Goal: Task Accomplishment & Management: Manage account settings

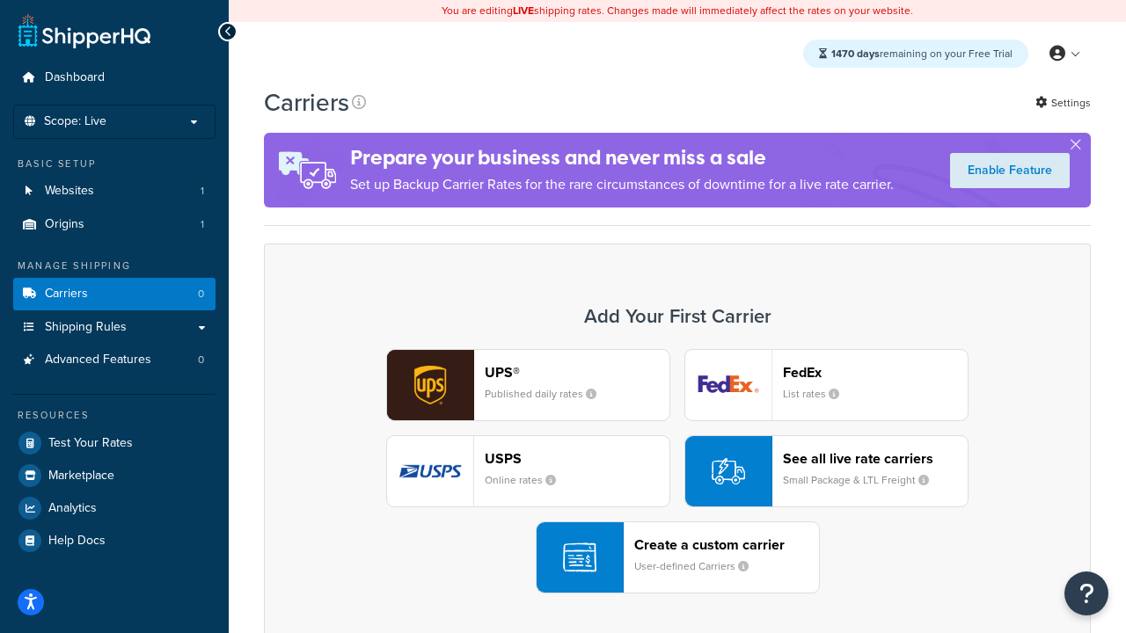
click at [677, 471] on div "UPS® Published daily rates FedEx List rates USPS Online rates See all live rate…" at bounding box center [677, 471] width 790 height 244
click at [875, 372] on header "FedEx" at bounding box center [875, 372] width 185 height 17
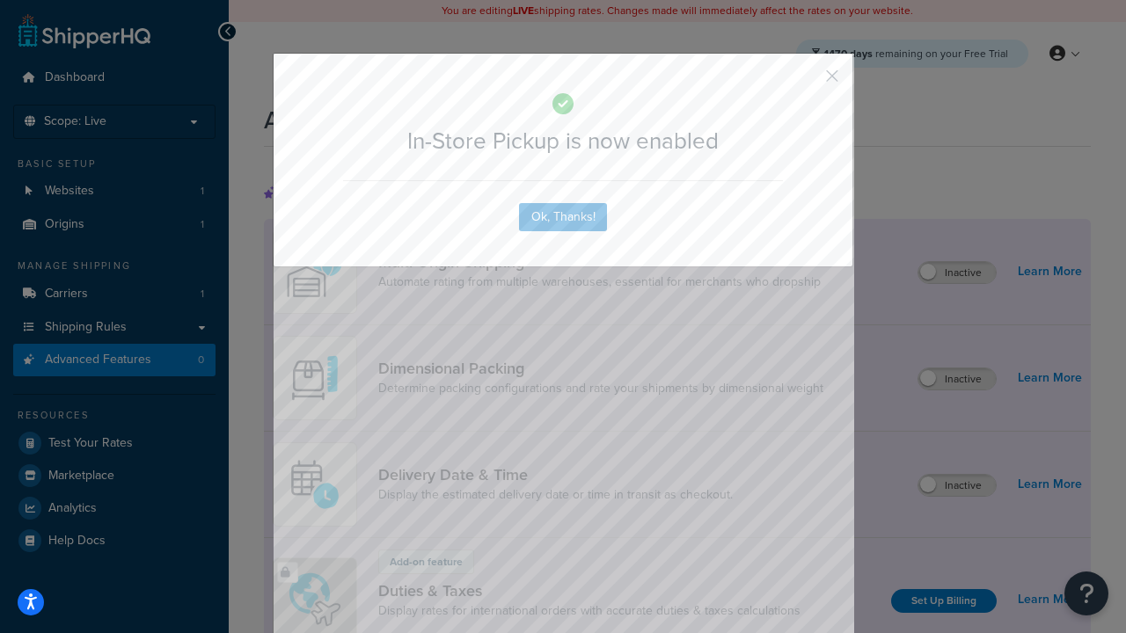
scroll to position [570, 0]
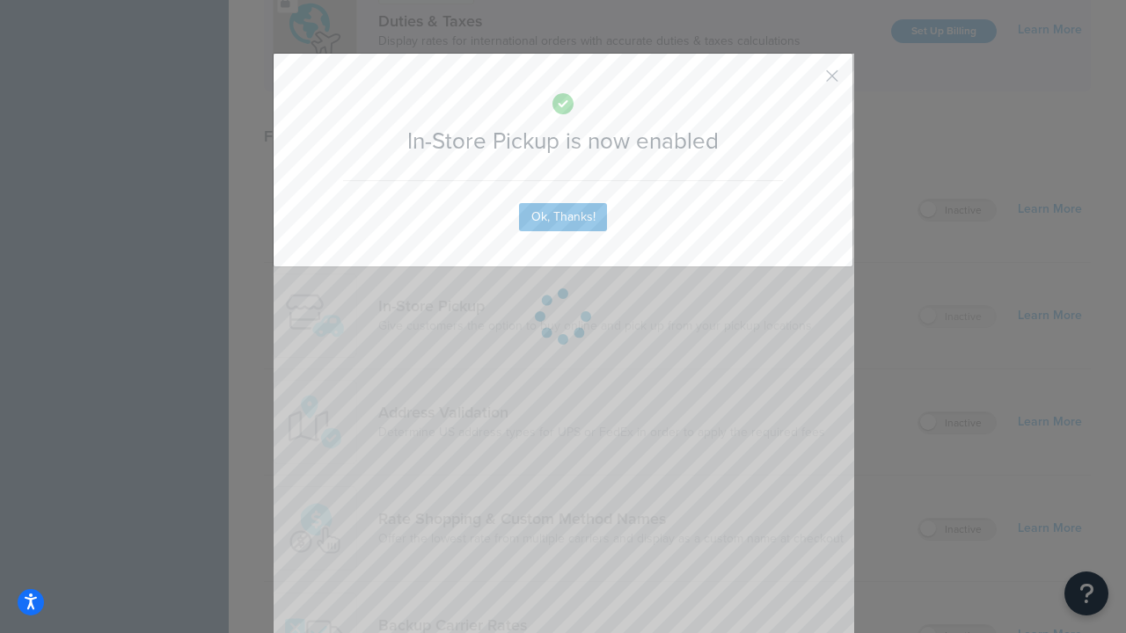
click at [805, 82] on button "button" at bounding box center [806, 82] width 4 height 4
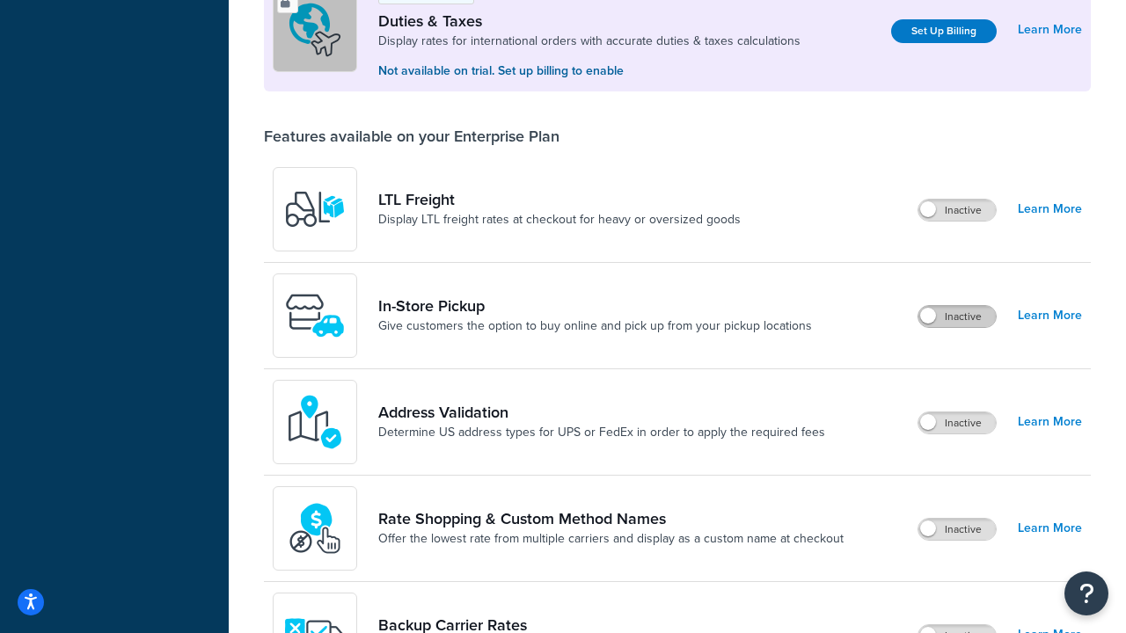
scroll to position [536, 0]
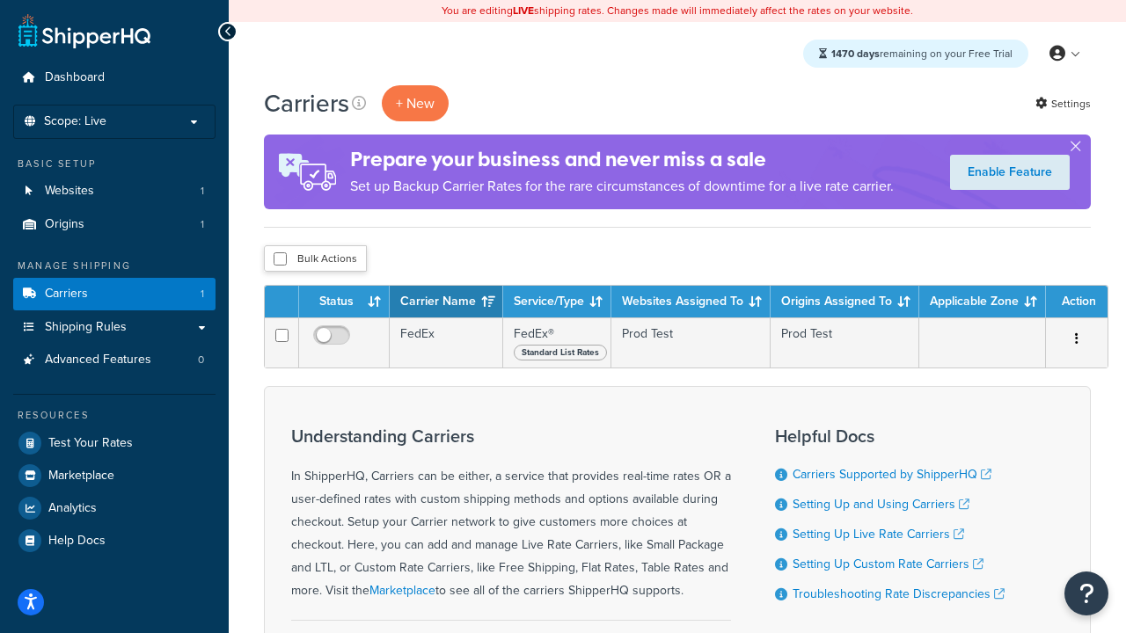
click at [280, 259] on input "checkbox" at bounding box center [279, 258] width 13 height 13
checkbox input "true"
click at [0, 0] on button "Delete" at bounding box center [0, 0] width 0 height 0
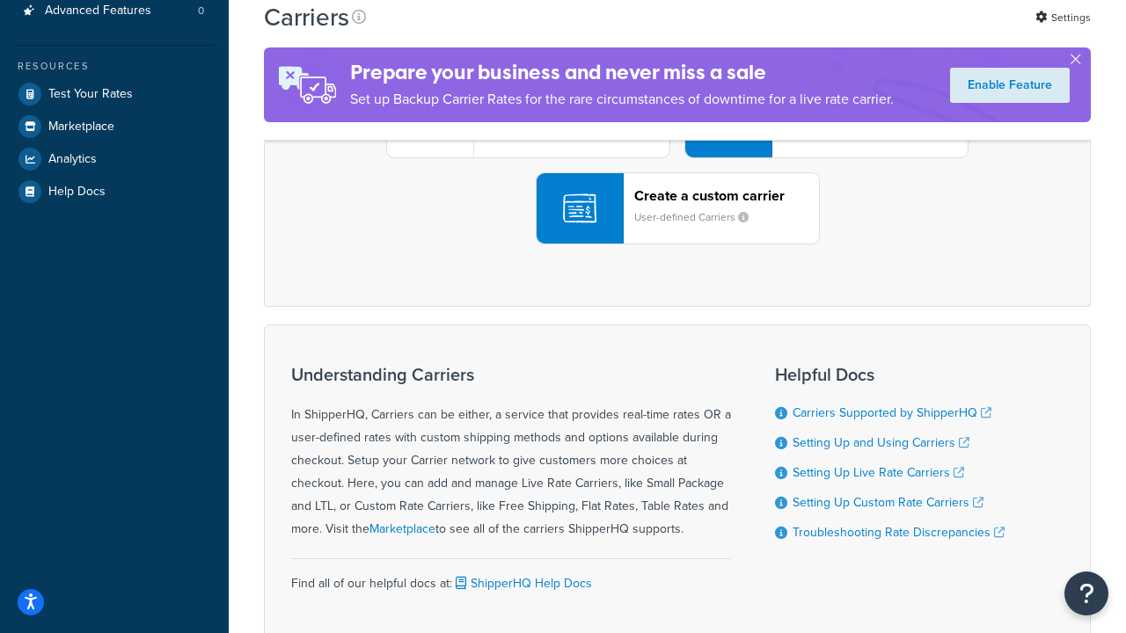
click at [677, 244] on div "UPS® Published daily rates FedEx List rates USPS Online rates See all live rate…" at bounding box center [677, 122] width 790 height 244
click at [875, 32] on header "FedEx" at bounding box center [875, 23] width 185 height 17
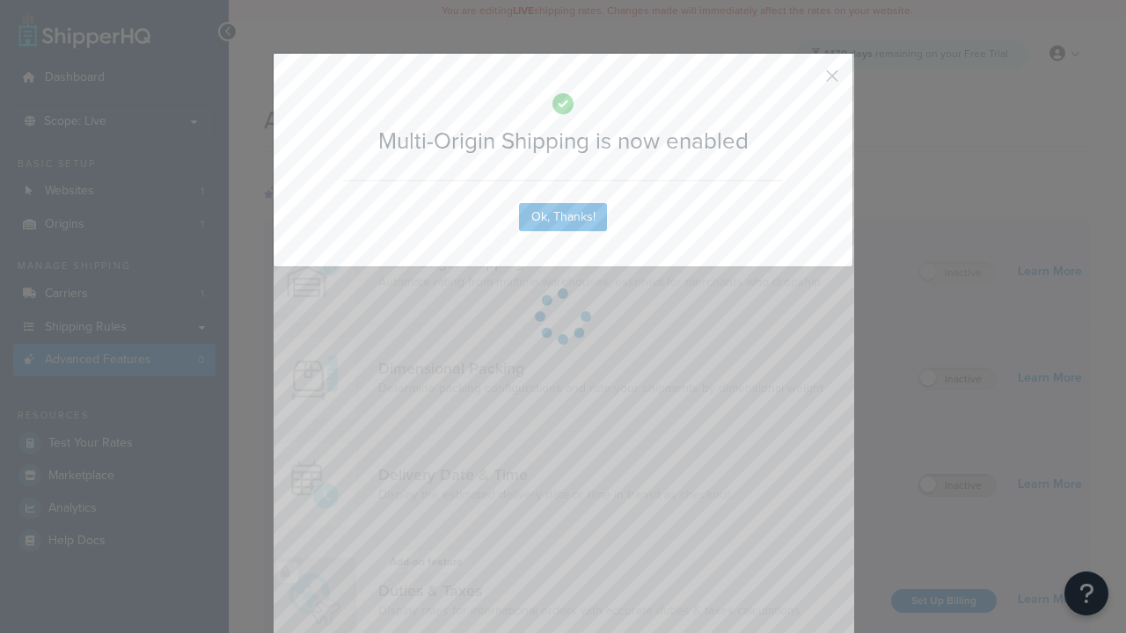
click at [805, 82] on button "button" at bounding box center [806, 82] width 4 height 4
click at [958, 485] on label "Inactive" at bounding box center [956, 485] width 77 height 21
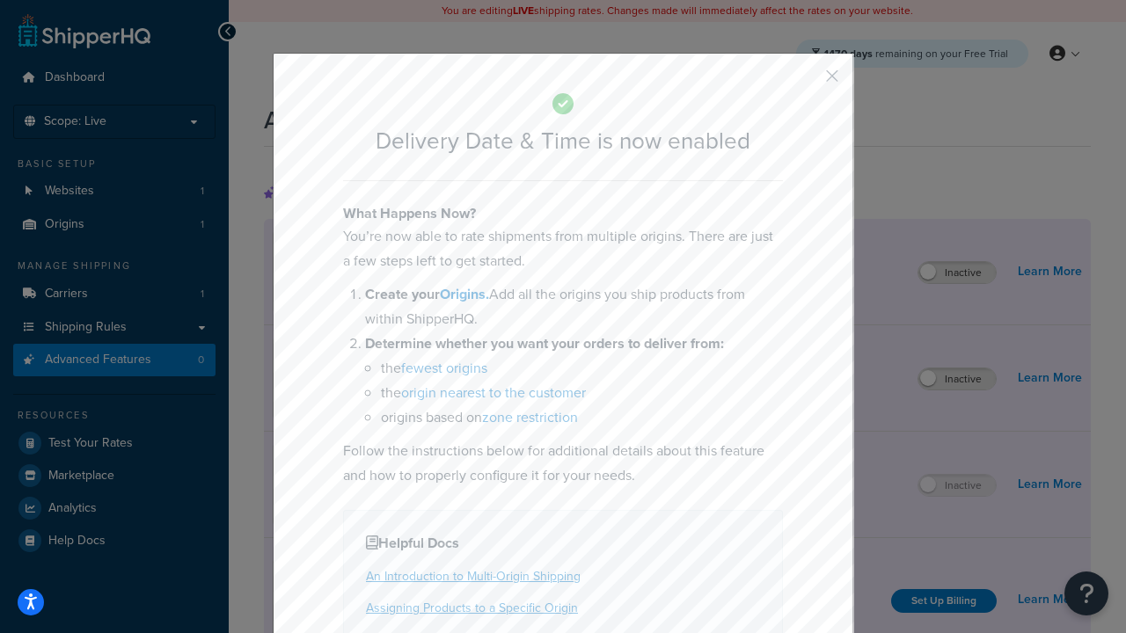
click at [805, 82] on button "button" at bounding box center [806, 82] width 4 height 4
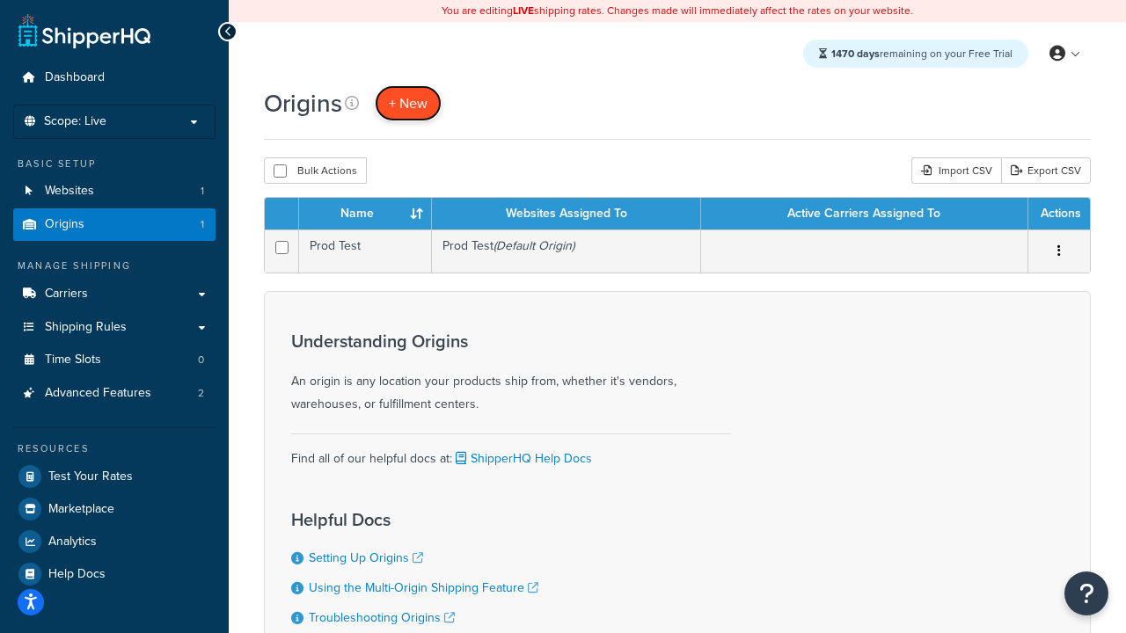
click at [407, 103] on span "+ New" at bounding box center [408, 103] width 39 height 20
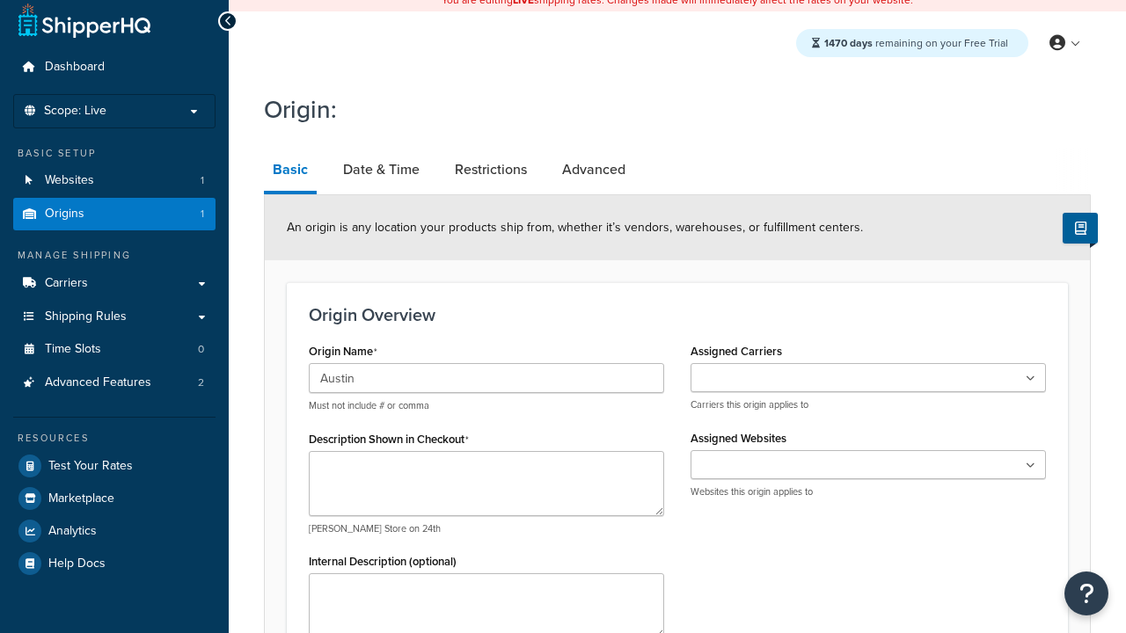
type input "Austin"
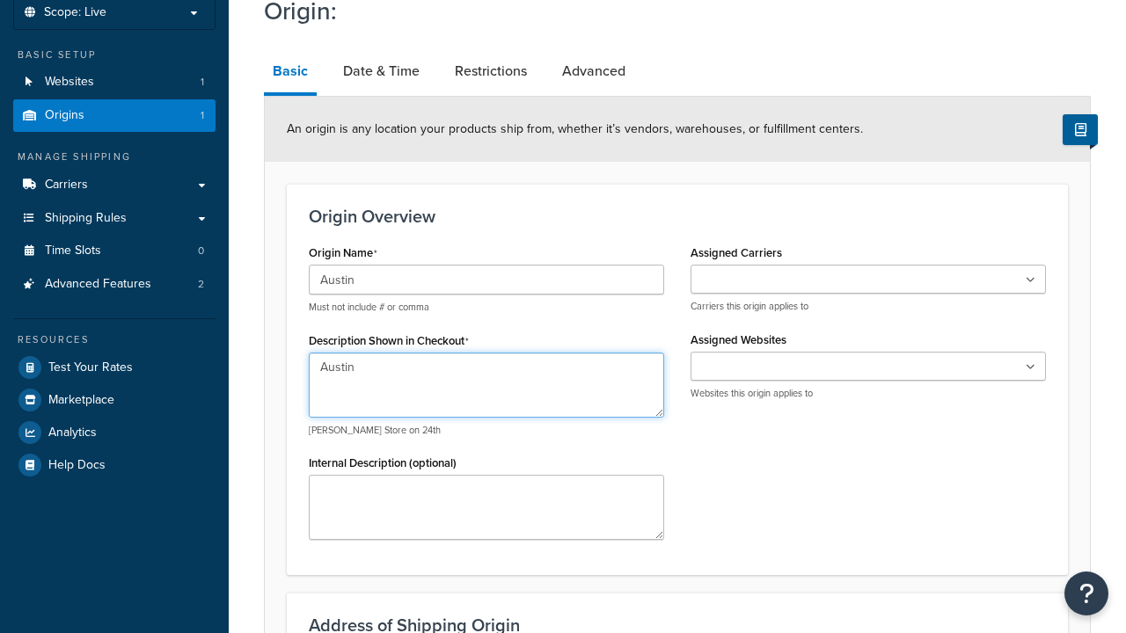
type textarea "Austin"
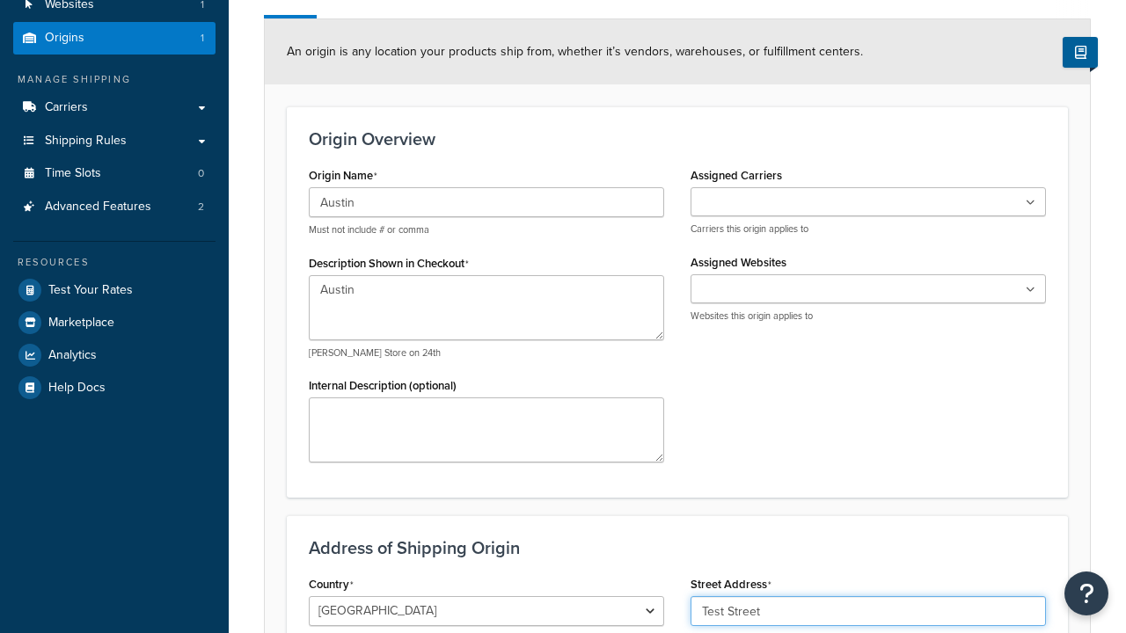
type input "Test Street"
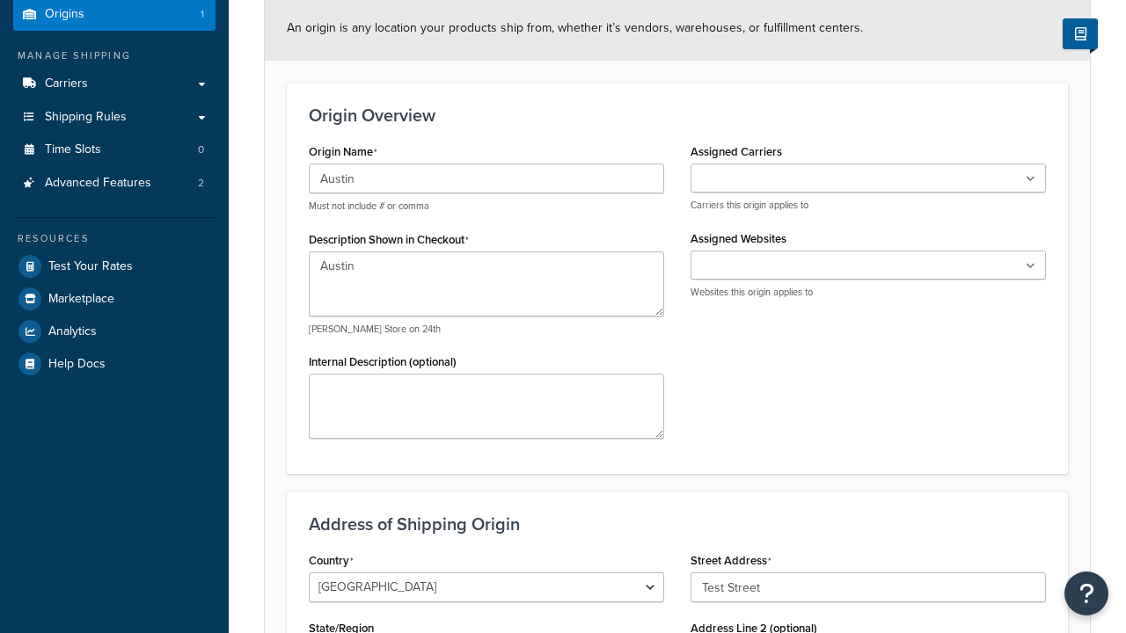
type input "Austin"
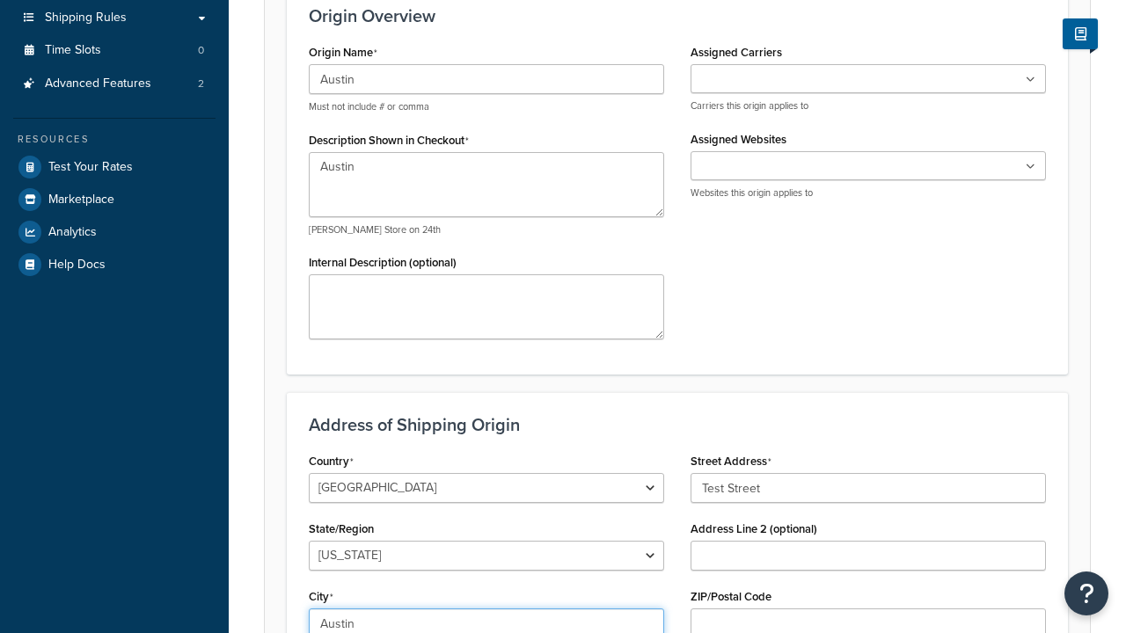
select select "43"
type input "Austin"
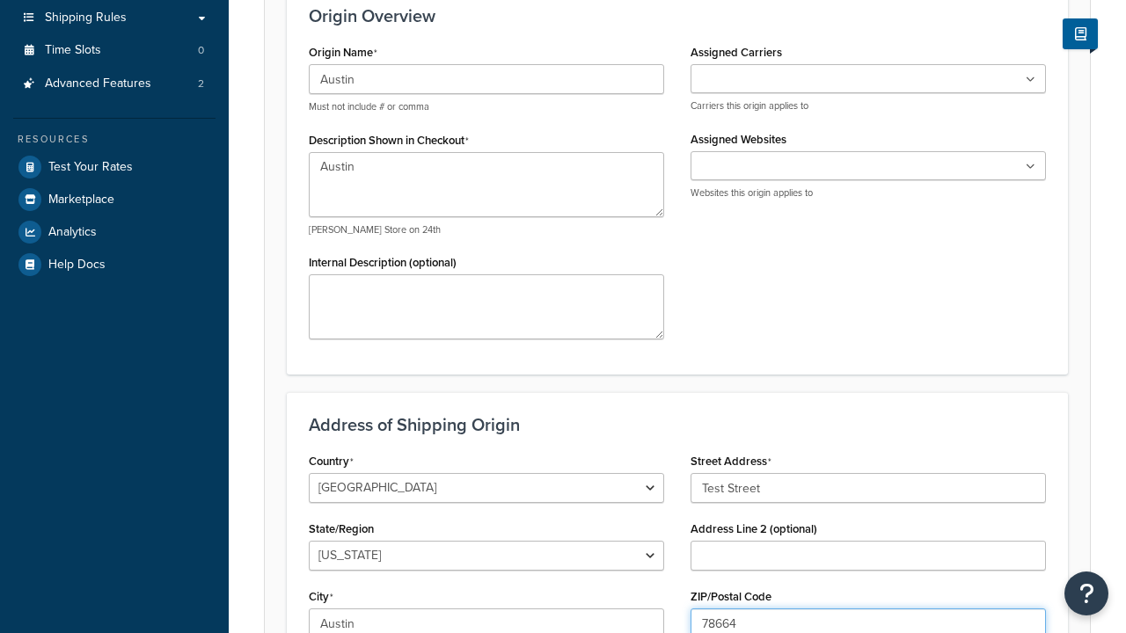
type input "78664"
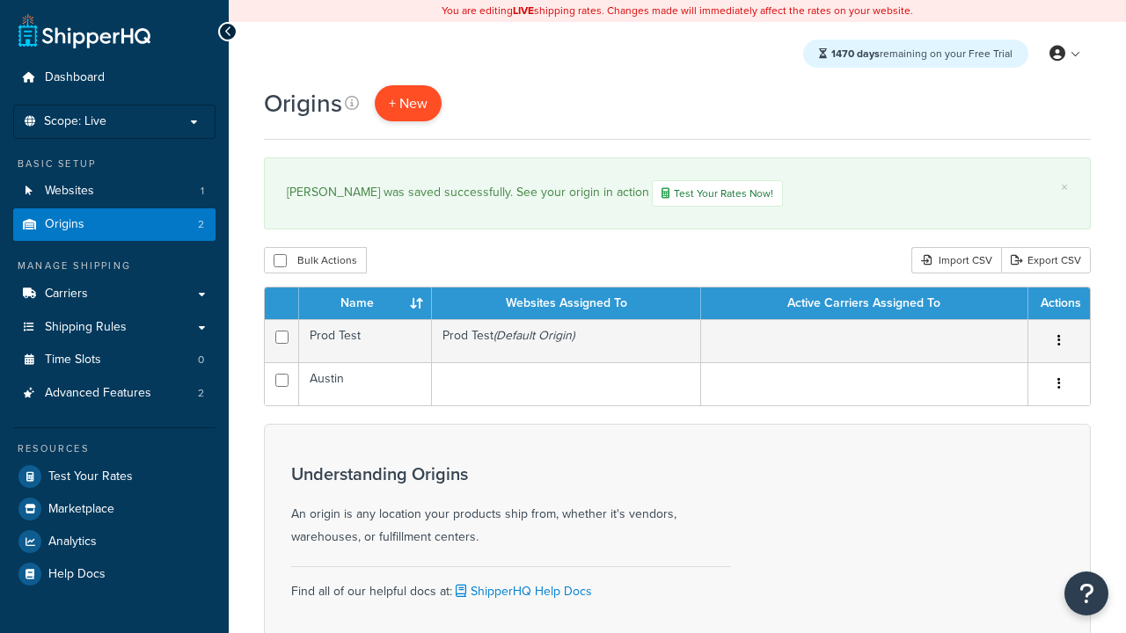
click at [407, 103] on span "+ New" at bounding box center [408, 103] width 39 height 20
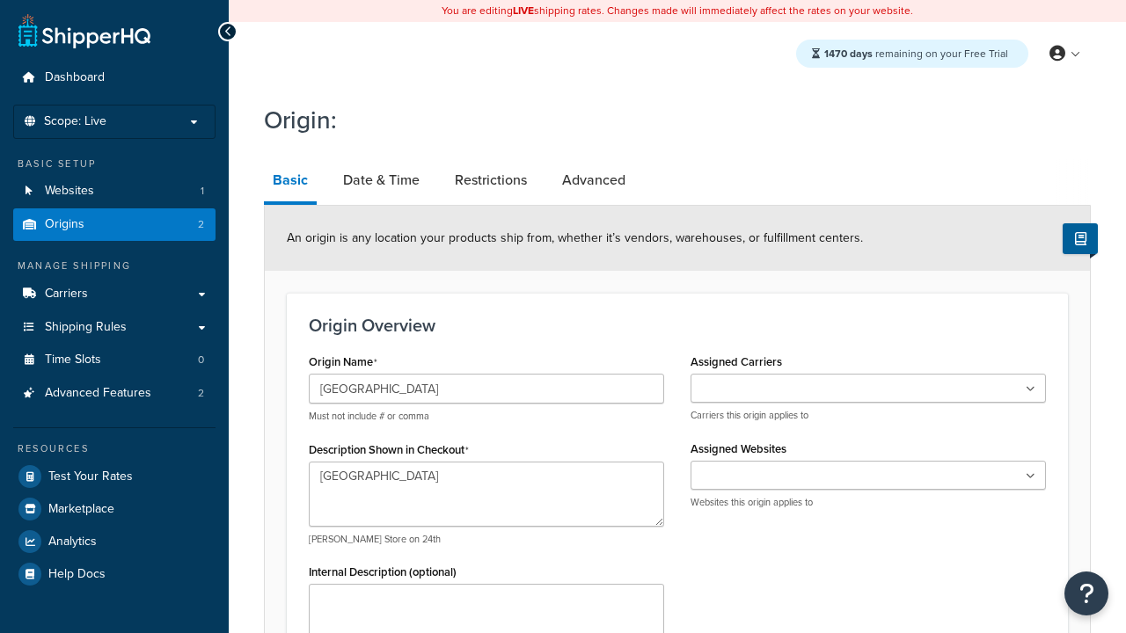
type input "Test Street"
type input "Austin"
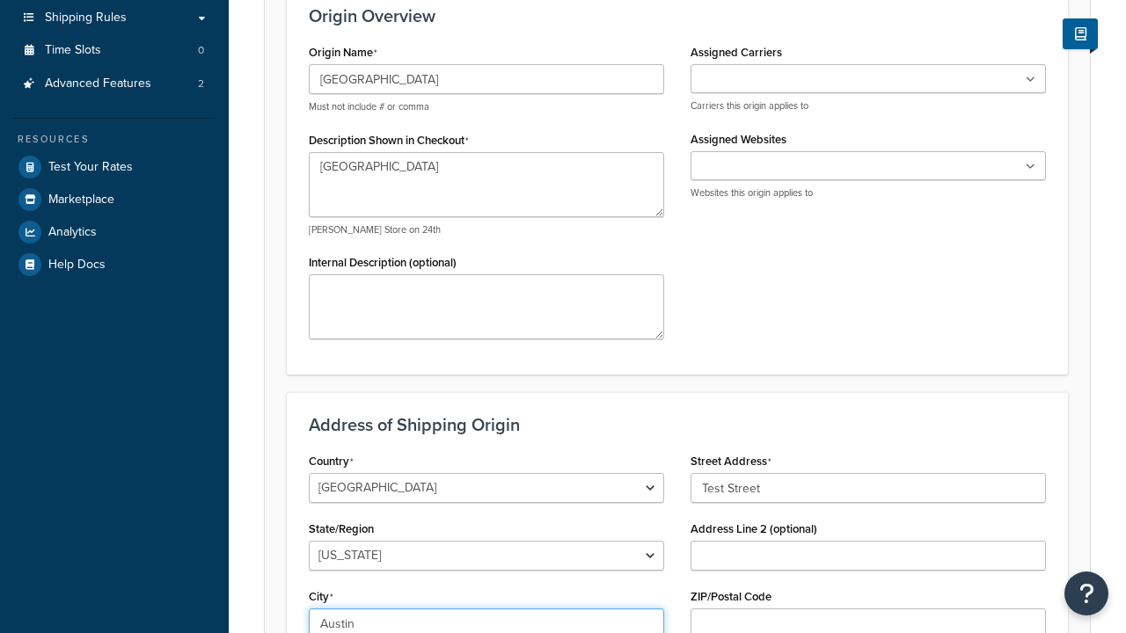
select select "43"
type input "Austin"
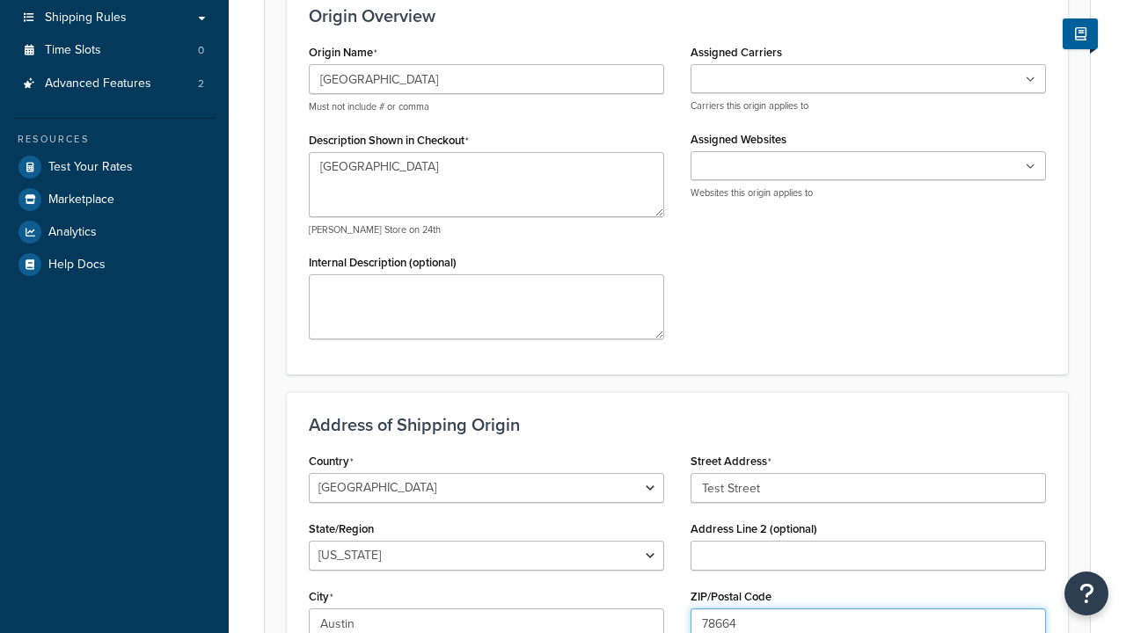
type input "78664"
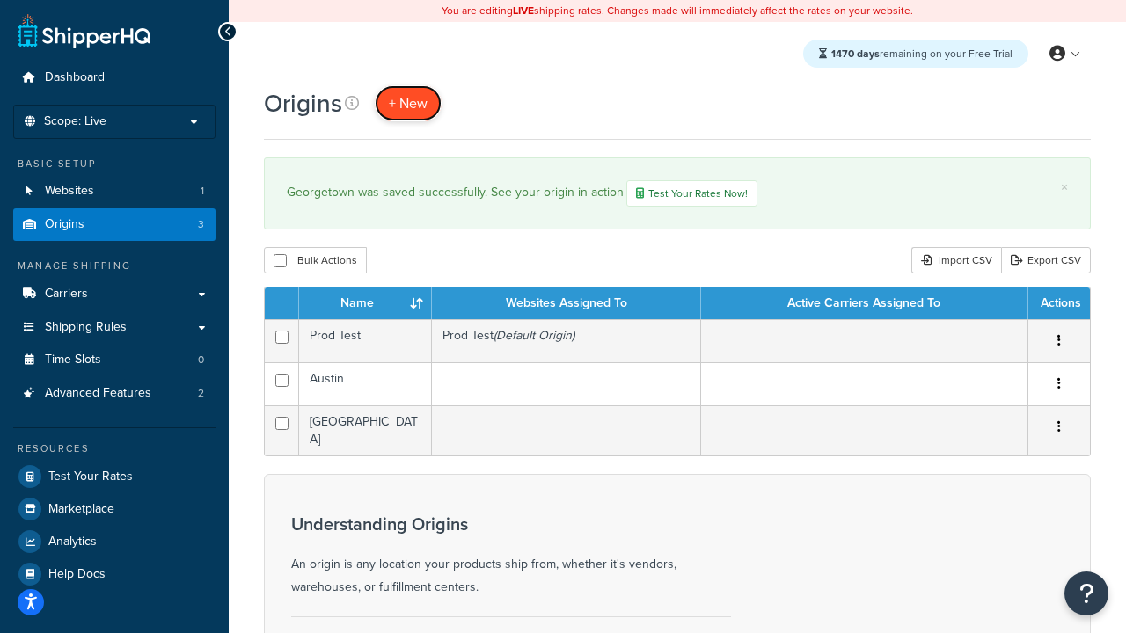
click at [407, 103] on span "+ New" at bounding box center [408, 103] width 39 height 20
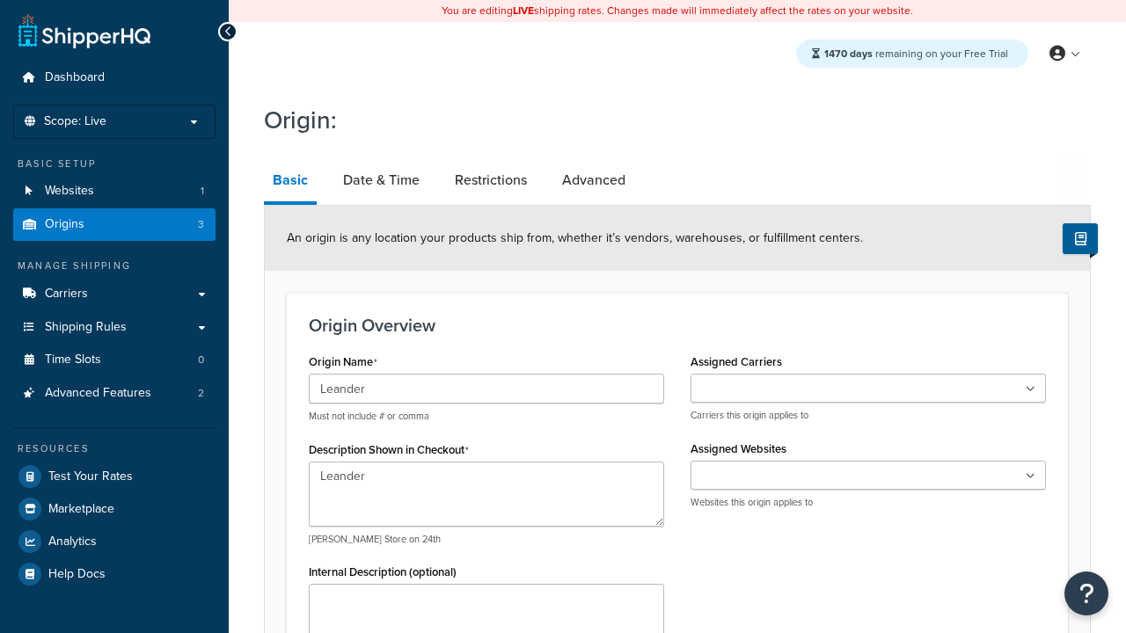
type input "Test Street"
type input "Austin"
select select "43"
type input "Austin"
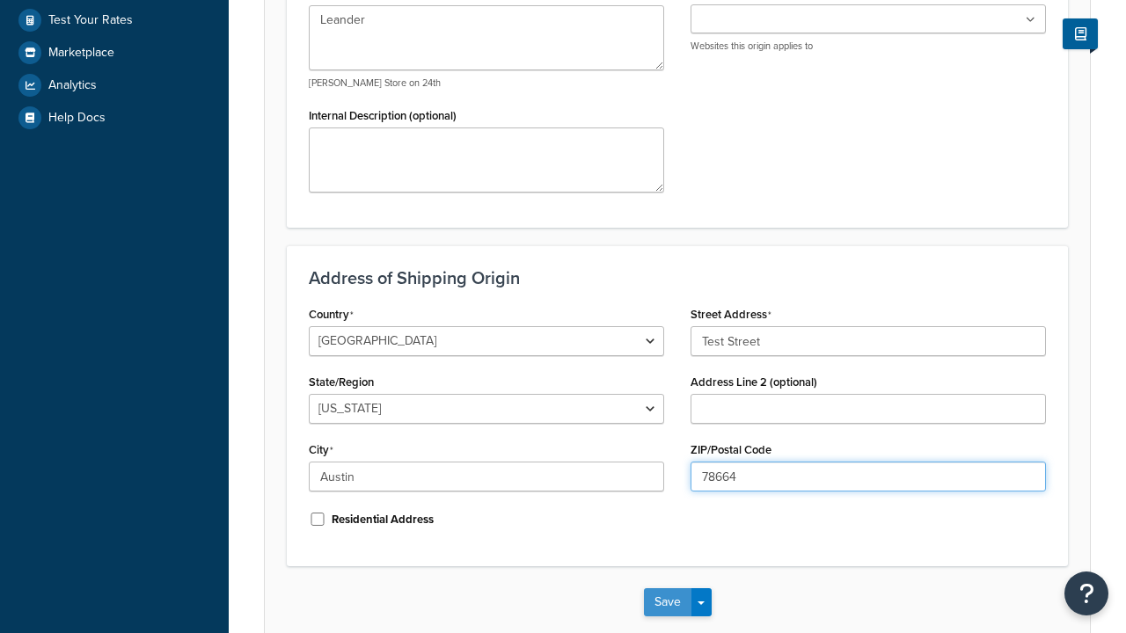
type input "78664"
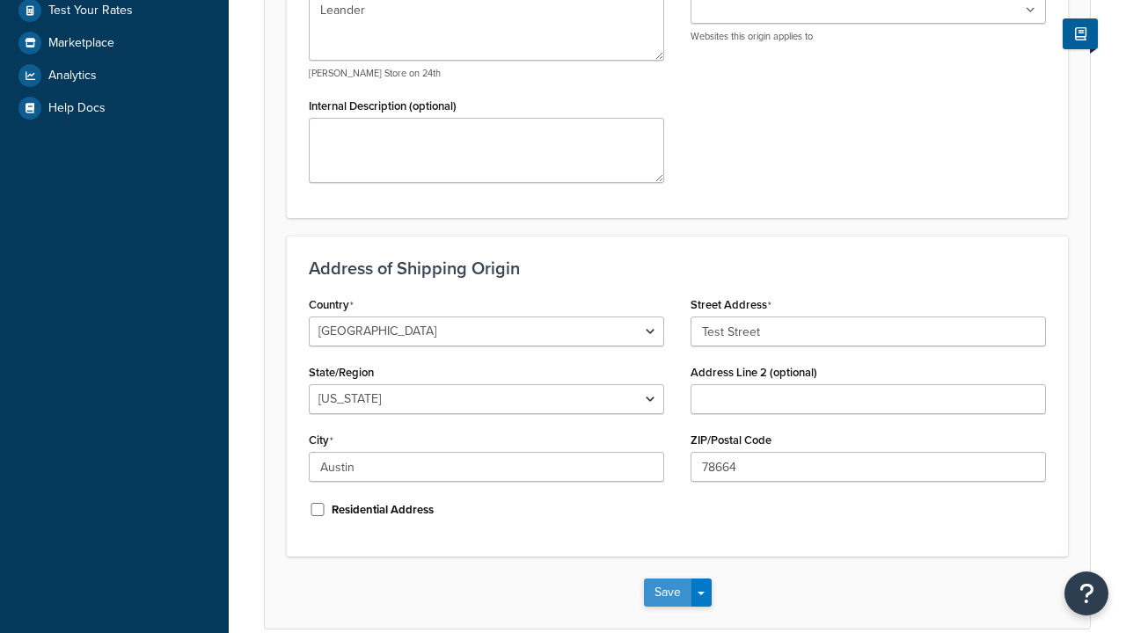
click at [667, 579] on button "Save" at bounding box center [667, 593] width 47 height 28
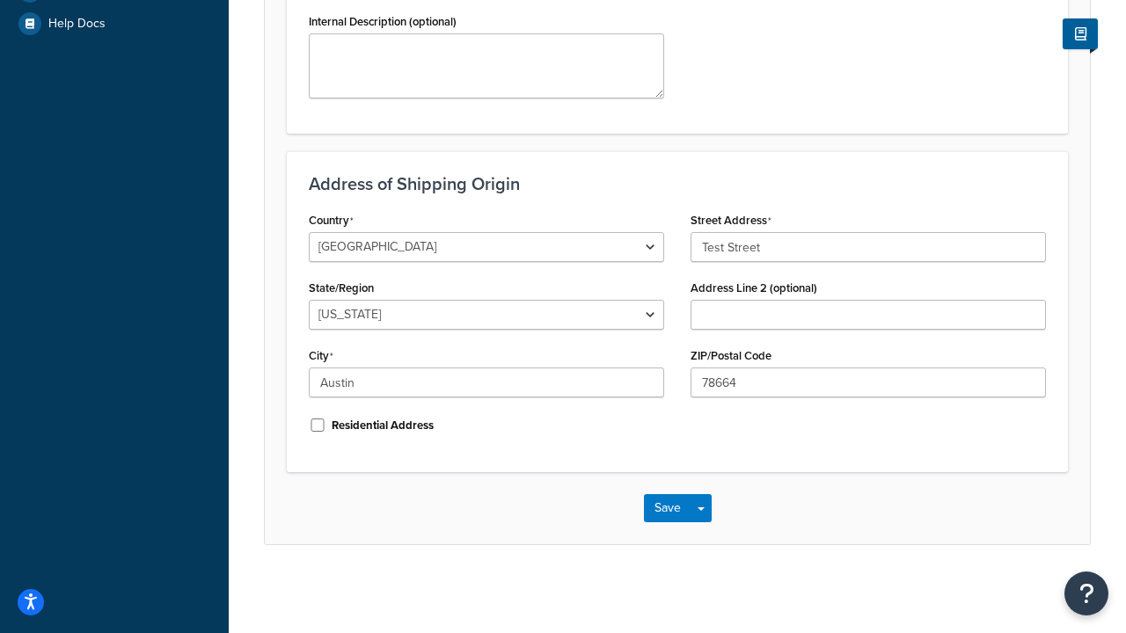
scroll to position [0, 0]
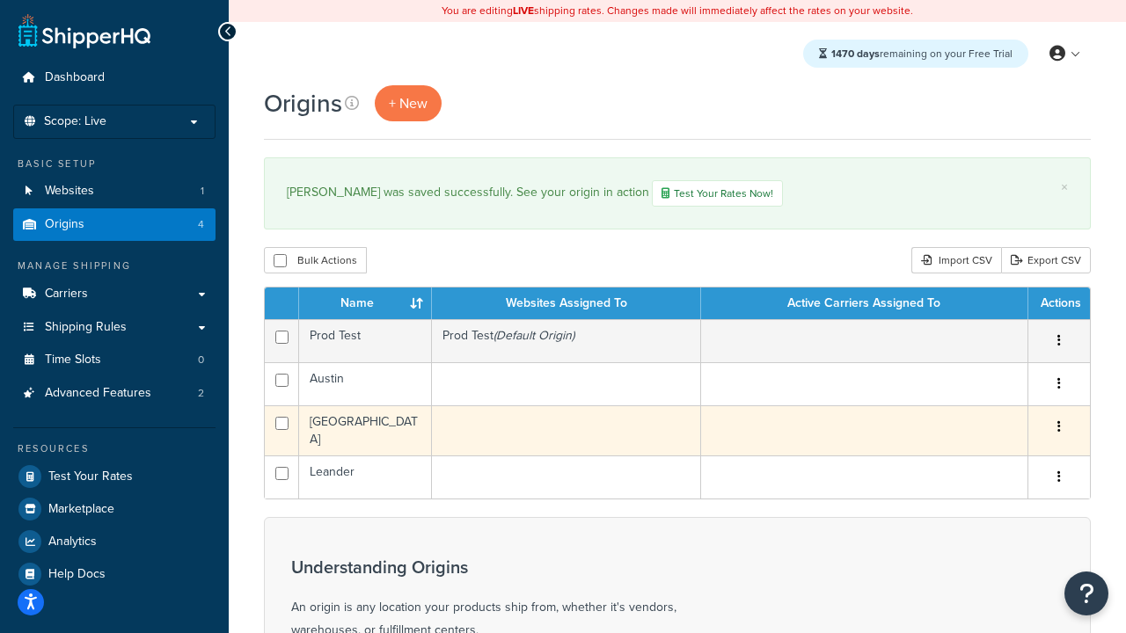
click at [1058, 429] on icon "button" at bounding box center [1059, 426] width 4 height 12
click at [0, 0] on link "Edit" at bounding box center [0, 0] width 0 height 0
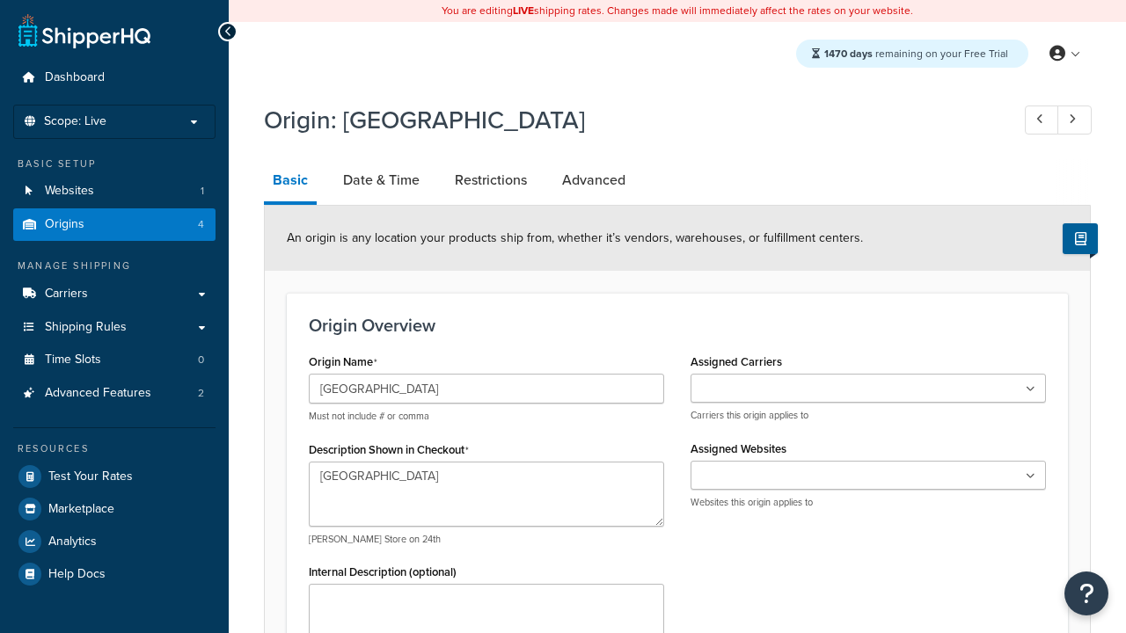
select select "43"
type input "Georgetown Warehouse"
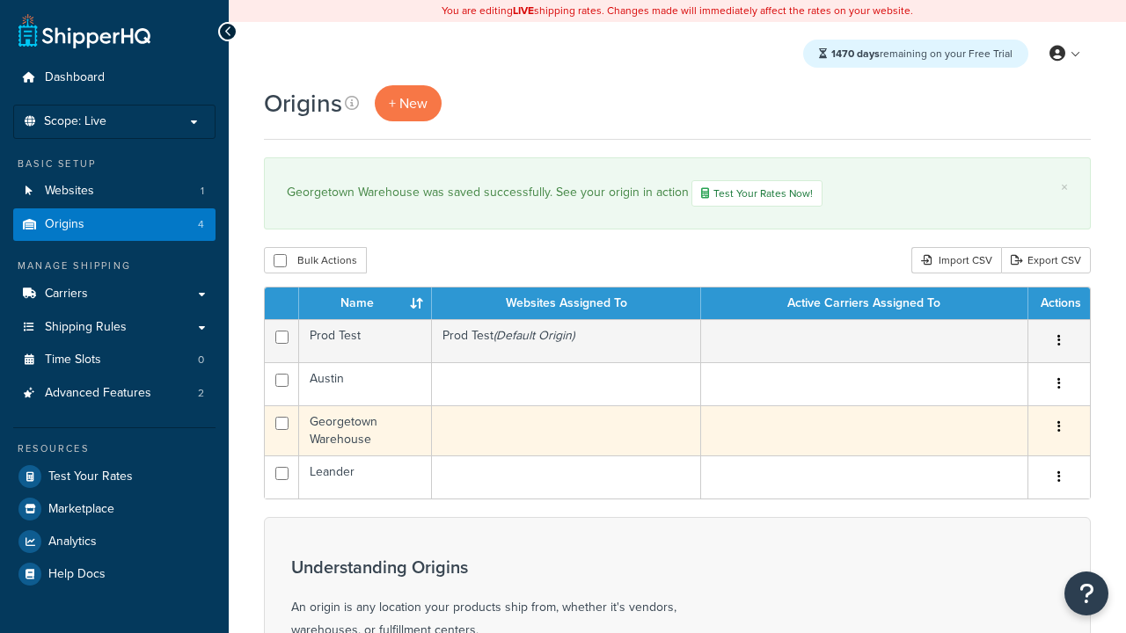
click at [1058, 429] on icon "button" at bounding box center [1059, 426] width 4 height 12
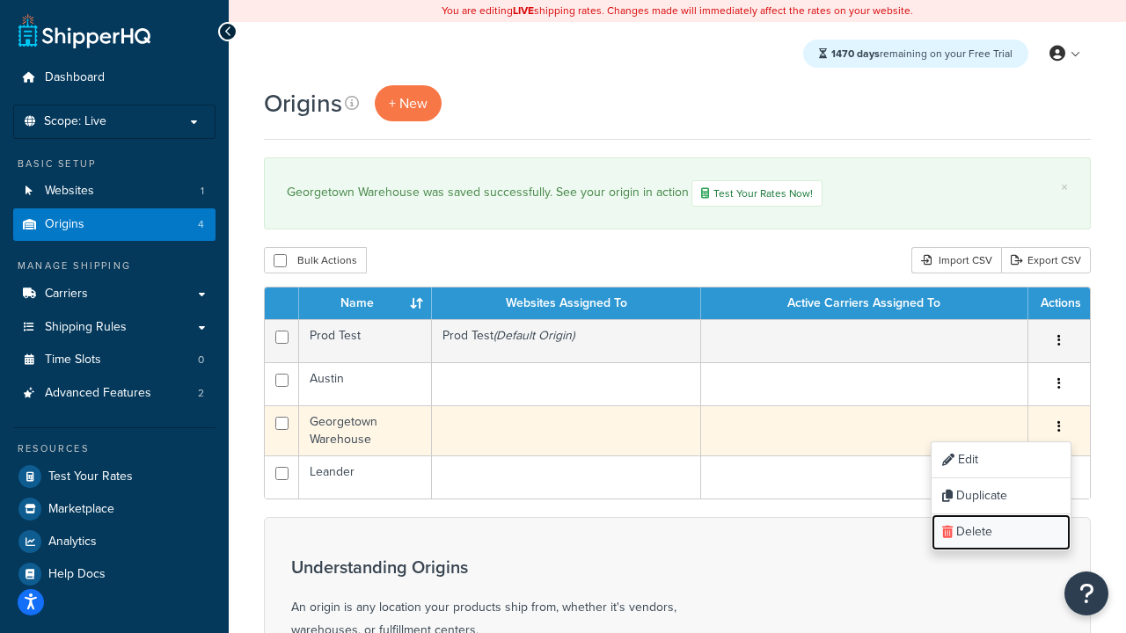
click at [1000, 534] on link "Delete" at bounding box center [1000, 532] width 139 height 36
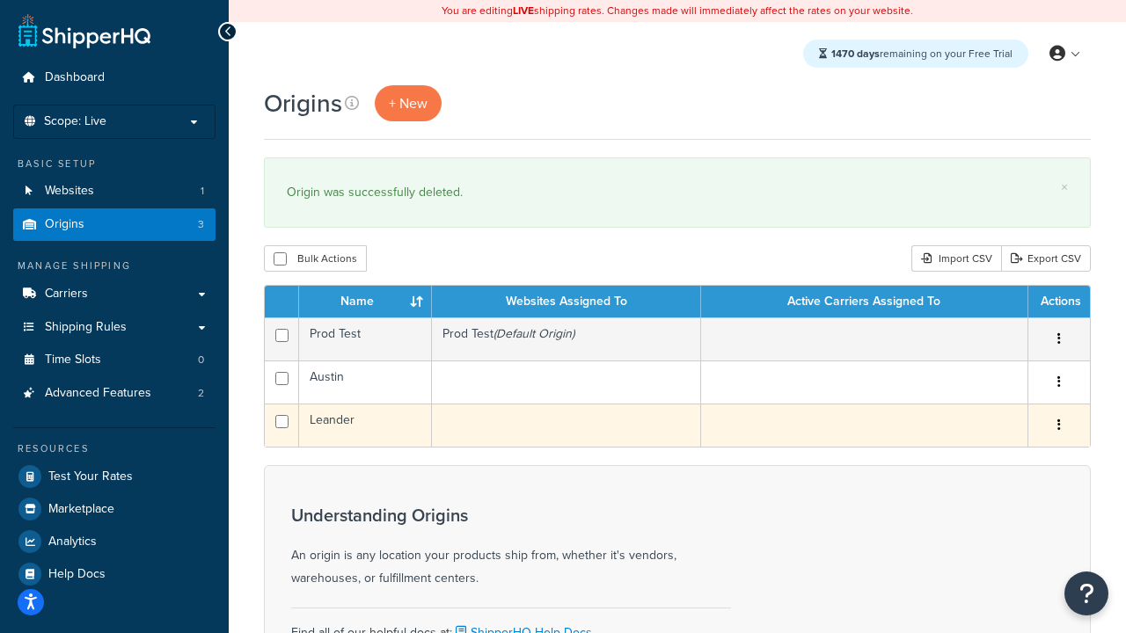
click at [1058, 426] on icon "button" at bounding box center [1059, 425] width 4 height 12
click at [0, 0] on link "Duplicate" at bounding box center [0, 0] width 0 height 0
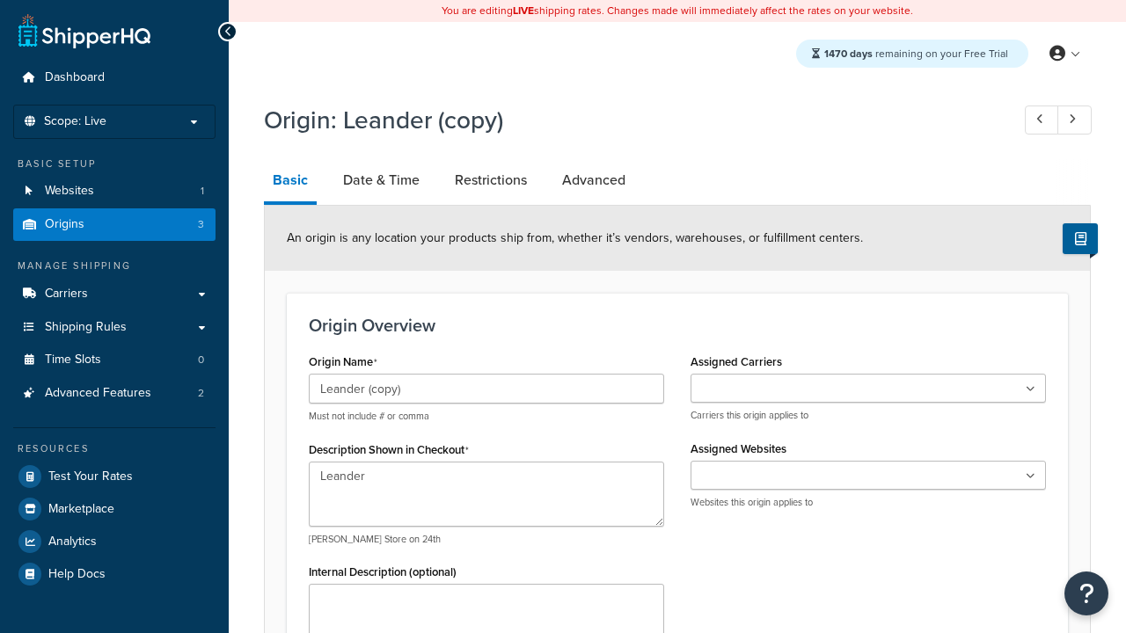
select select "43"
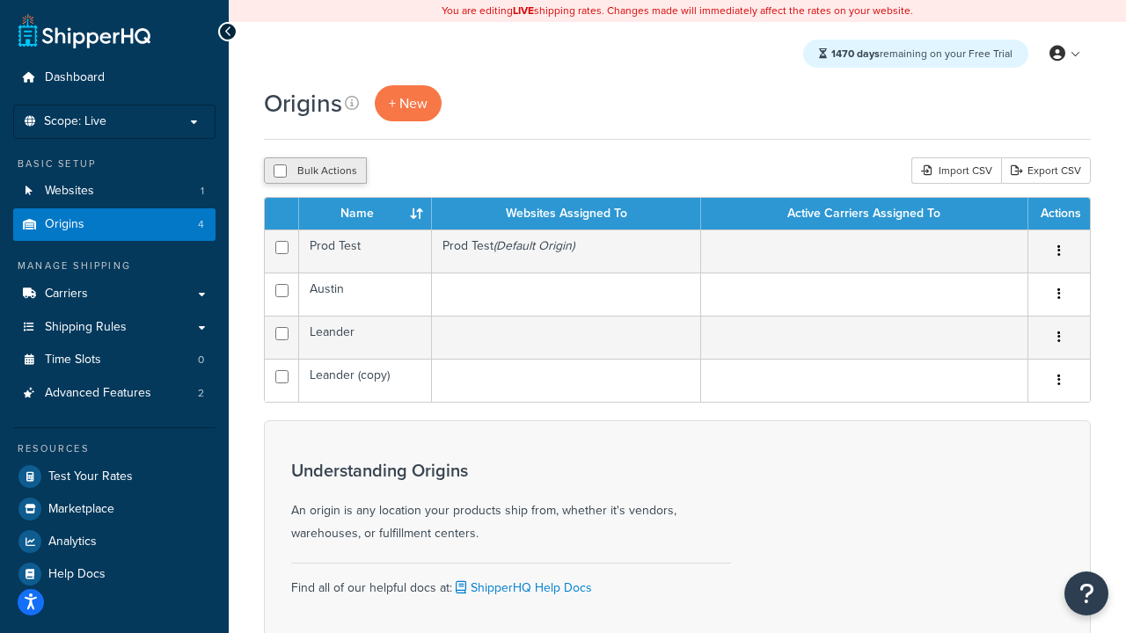
click at [280, 171] on input "checkbox" at bounding box center [279, 170] width 13 height 13
checkbox input "true"
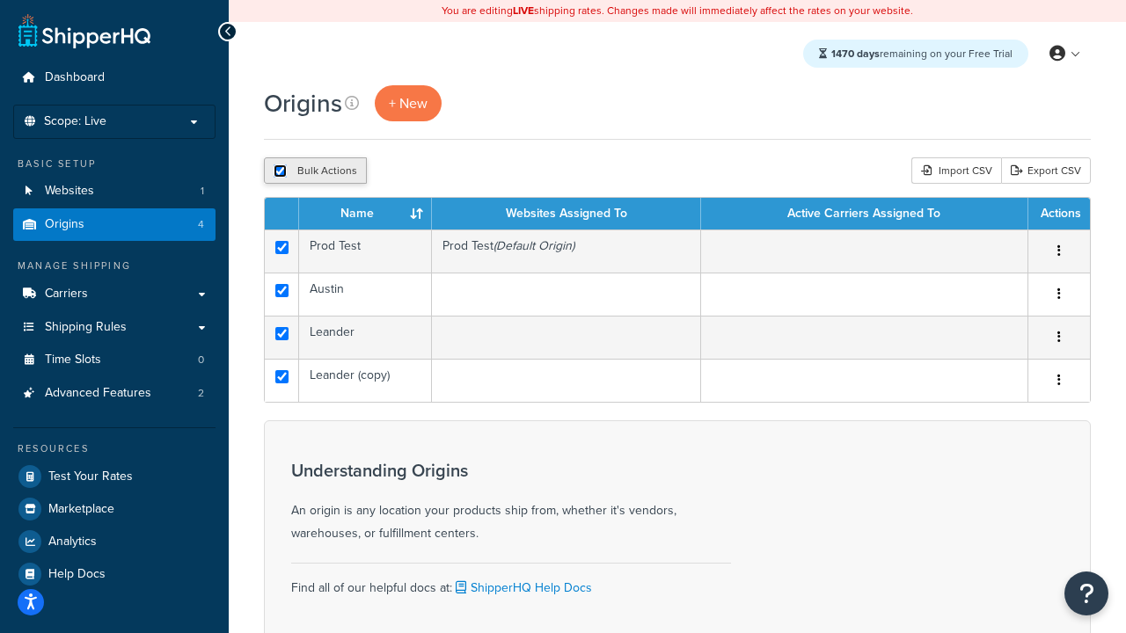
checkbox input "true"
click at [468, 171] on button "Delete" at bounding box center [469, 170] width 61 height 26
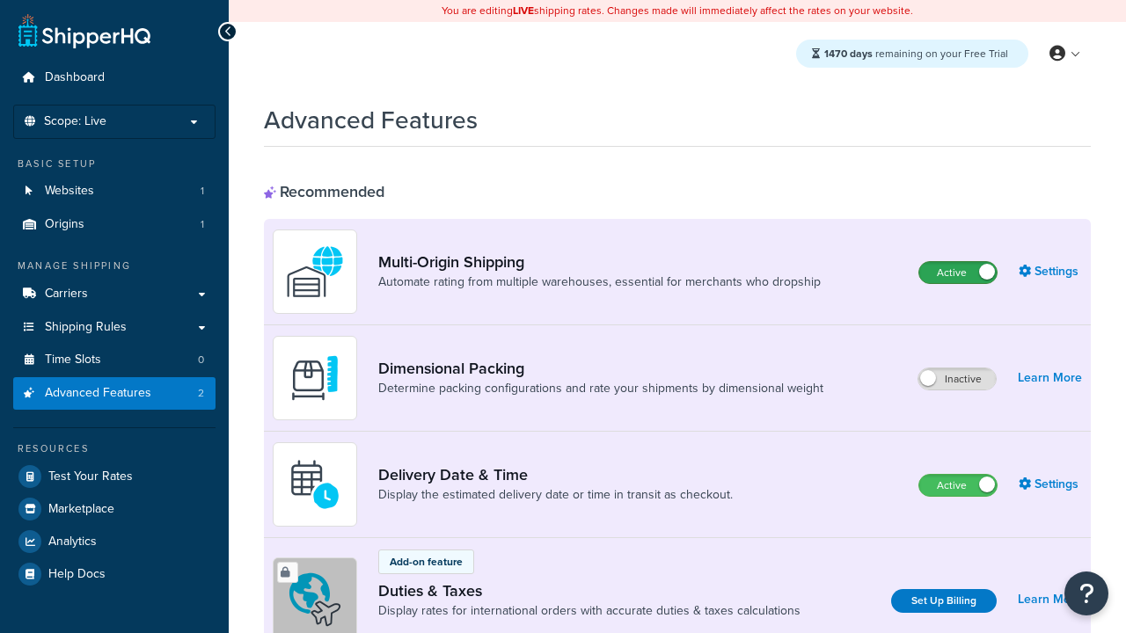
click at [958, 273] on label "Active" at bounding box center [957, 272] width 77 height 21
click at [958, 485] on label "Active" at bounding box center [957, 485] width 77 height 21
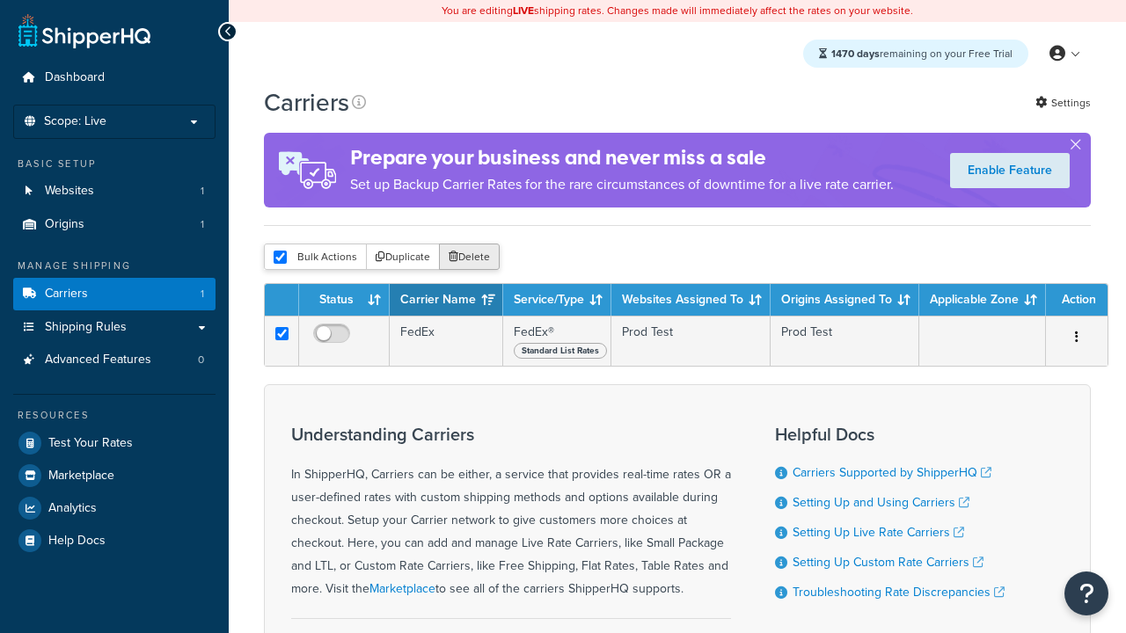
click at [468, 259] on button "Delete" at bounding box center [469, 257] width 61 height 26
